Goal: Complete application form: Complete application form

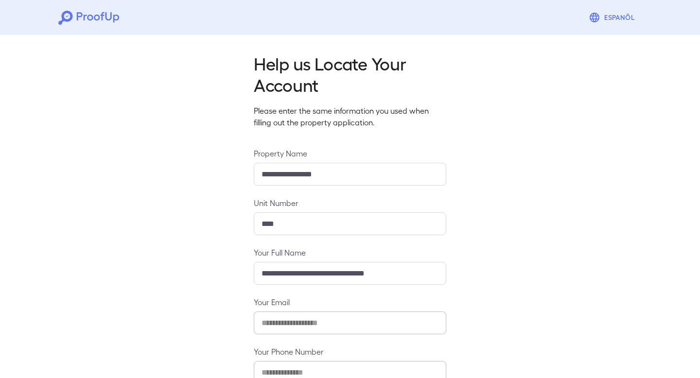
scroll to position [62, 0]
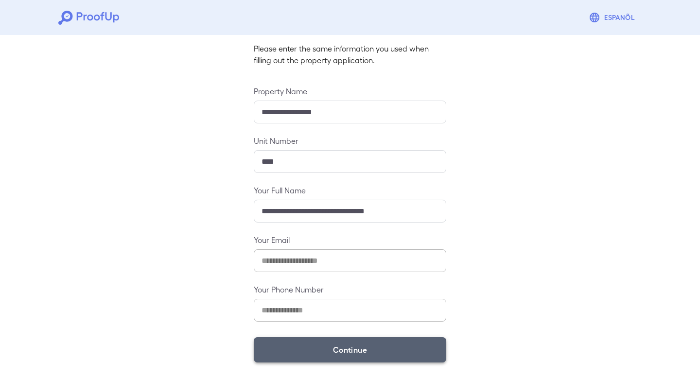
click at [330, 350] on button "Continue" at bounding box center [350, 349] width 192 height 25
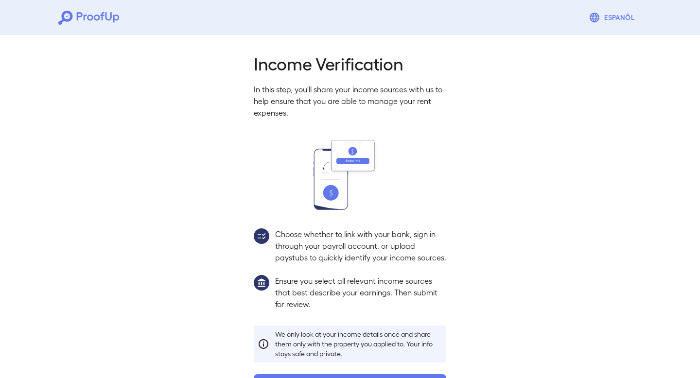
scroll to position [48, 0]
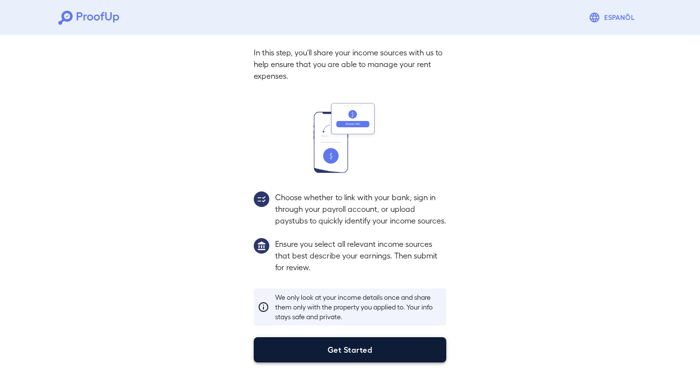
click at [347, 344] on button "Get Started" at bounding box center [350, 349] width 192 height 25
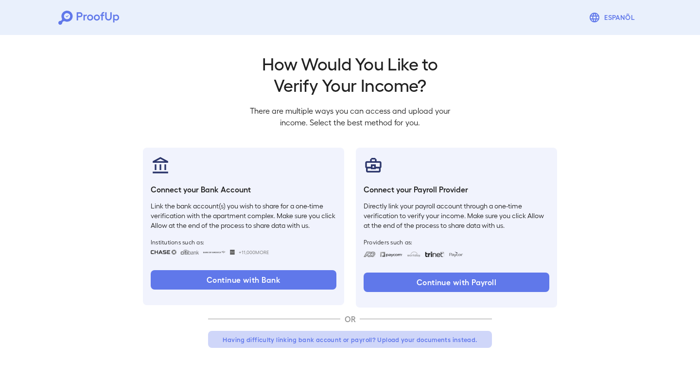
click at [379, 341] on button "Having difficulty linking bank account or payroll? Upload your documents instea…" at bounding box center [350, 339] width 284 height 17
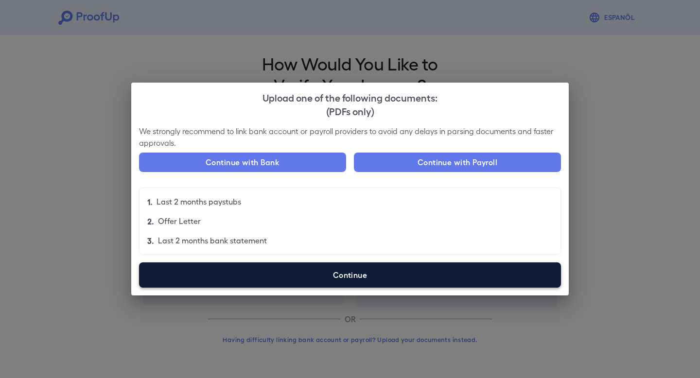
click at [315, 282] on label "Continue" at bounding box center [350, 274] width 422 height 25
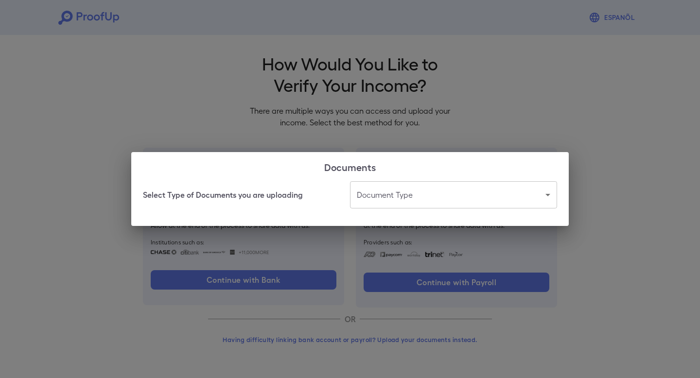
click at [397, 196] on body "Espanõl Go back How Would You Like to Verify Your Income? There are multiple wa…" at bounding box center [350, 185] width 700 height 371
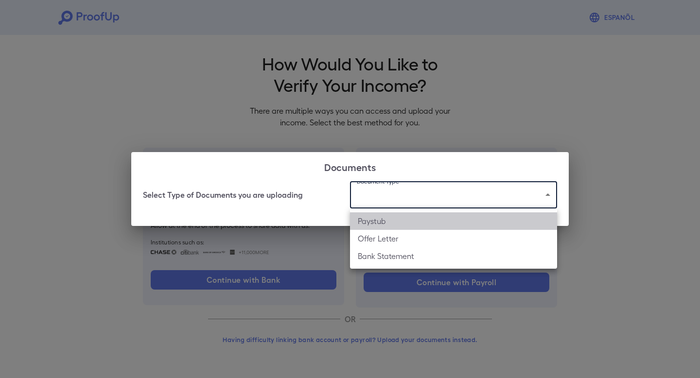
click at [397, 225] on li "Paystub" at bounding box center [453, 220] width 207 height 17
type input "*******"
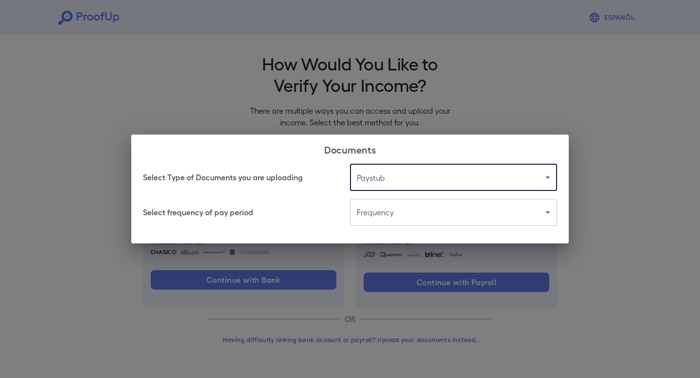
click at [401, 212] on body "Espanõl Go back How Would You Like to Verify Your Income? There are multiple wa…" at bounding box center [350, 185] width 700 height 371
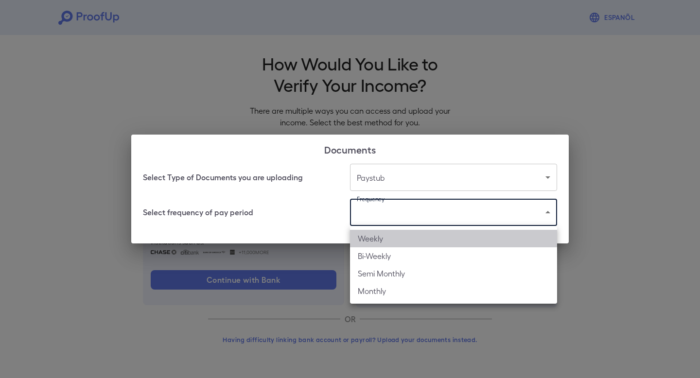
click at [397, 239] on li "Weekly" at bounding box center [453, 238] width 207 height 17
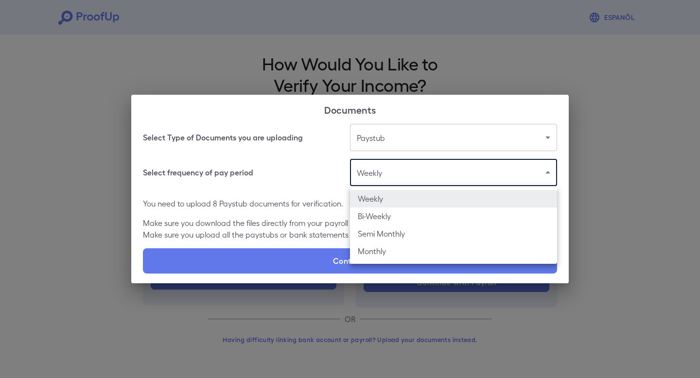
click at [467, 178] on body "Espanõl Go back How Would You Like to Verify Your Income? There are multiple wa…" at bounding box center [350, 185] width 700 height 371
click at [420, 215] on li "Bi-Weekly" at bounding box center [453, 216] width 207 height 17
type input "*********"
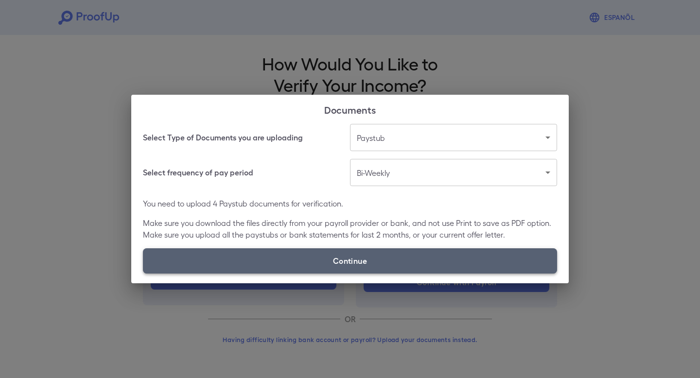
click at [378, 265] on label "Continue" at bounding box center [350, 260] width 414 height 25
click at [143, 273] on input "Continue" at bounding box center [143, 273] width 0 height 0
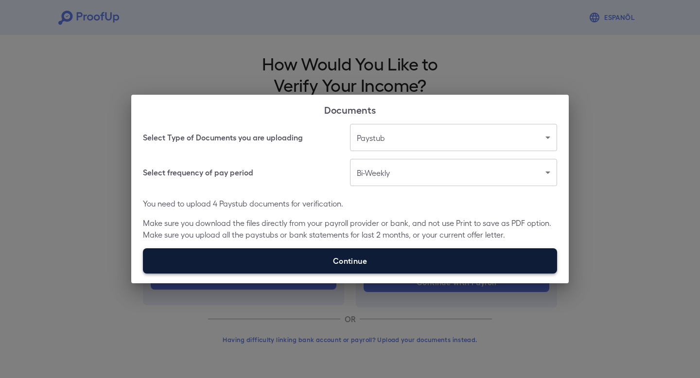
type input "**********"
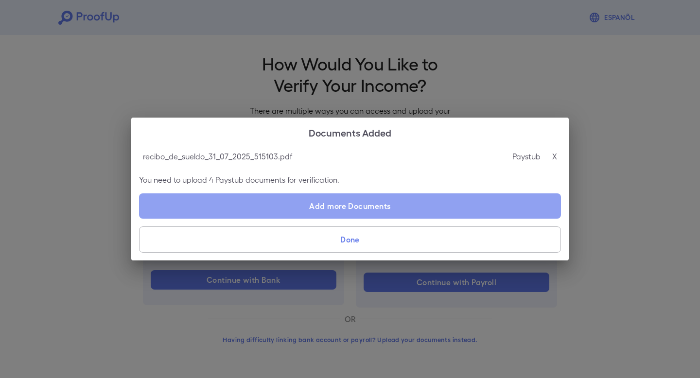
click at [367, 210] on label "Add more Documents" at bounding box center [350, 205] width 422 height 25
click at [139, 218] on input "Add more Documents" at bounding box center [139, 218] width 0 height 0
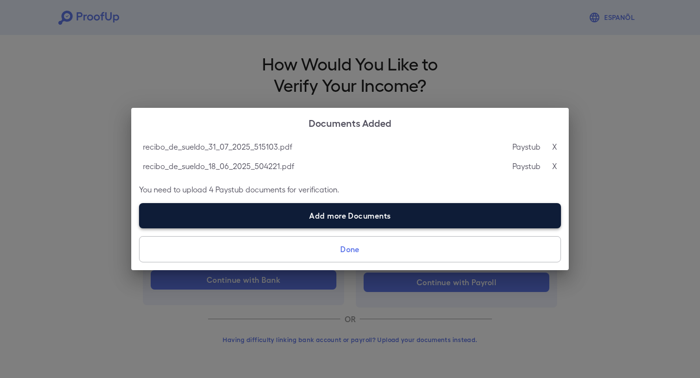
click at [357, 218] on label "Add more Documents" at bounding box center [350, 215] width 422 height 25
click at [139, 228] on input "Add more Documents" at bounding box center [139, 228] width 0 height 0
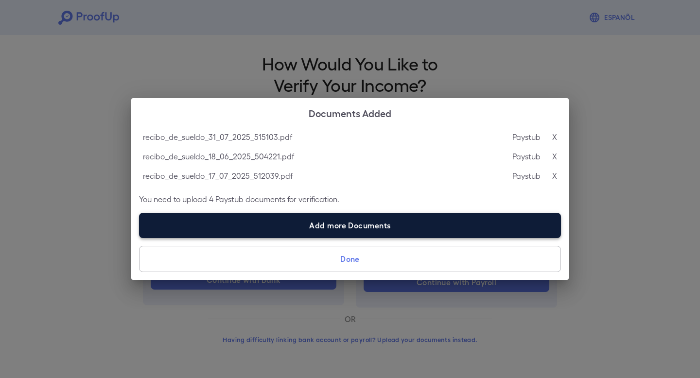
click at [373, 227] on label "Add more Documents" at bounding box center [350, 225] width 422 height 25
click at [139, 238] on input "Add more Documents" at bounding box center [139, 238] width 0 height 0
type input "**********"
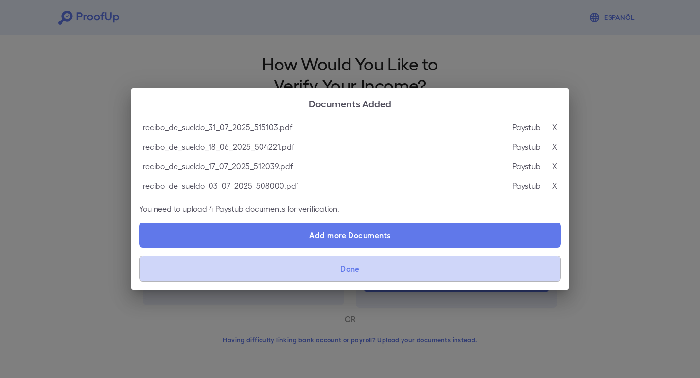
click at [348, 272] on button "Done" at bounding box center [350, 269] width 422 height 26
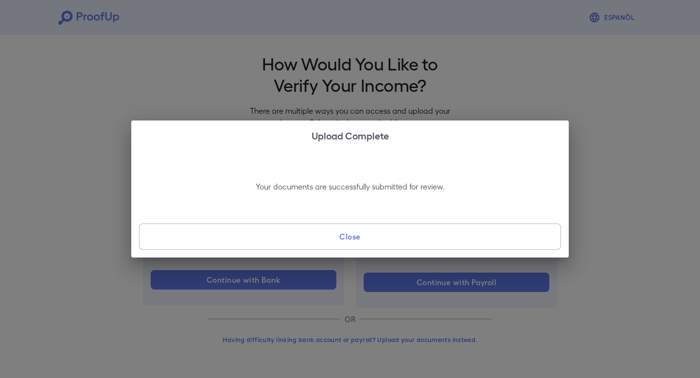
click at [368, 245] on button "Close" at bounding box center [350, 237] width 422 height 26
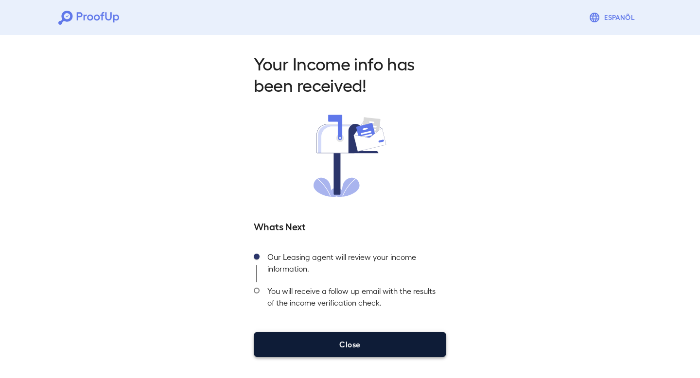
click at [368, 346] on button "Close" at bounding box center [350, 344] width 192 height 25
